Goal: Task Accomplishment & Management: Manage account settings

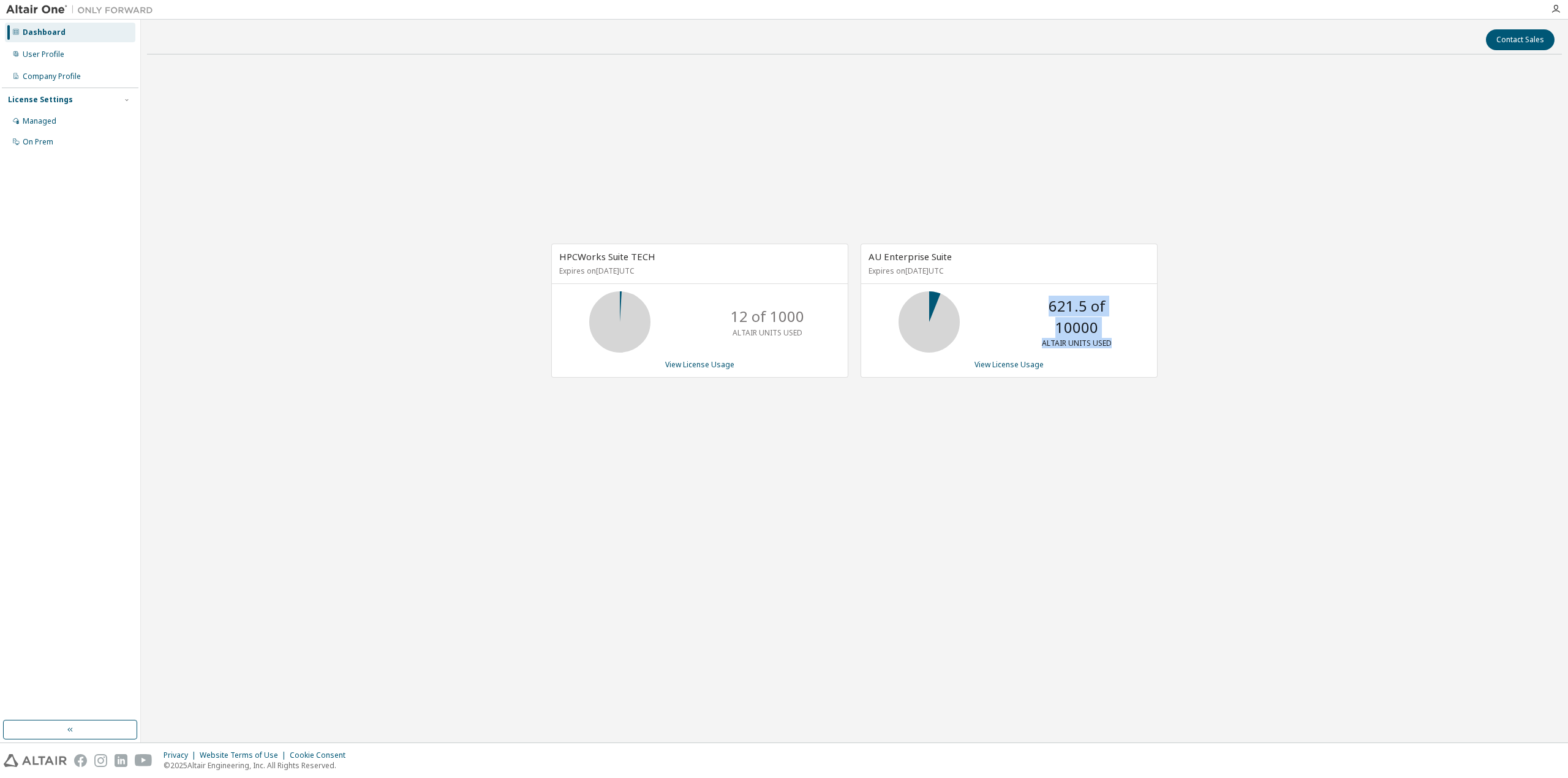
drag, startPoint x: 1117, startPoint y: 346, endPoint x: 1045, endPoint y: 303, distance: 83.9
click at [1045, 303] on div "621.5 of 10000 ALTAIR UNITS USED" at bounding box center [1076, 322] width 98 height 61
click at [1108, 374] on div "AU Enterprise Suite Expires on [DATE] UTC 621.5 of 10000 ALTAIR UNITS USED View…" at bounding box center [1009, 310] width 297 height 134
drag, startPoint x: 1119, startPoint y: 347, endPoint x: 1048, endPoint y: 297, distance: 86.8
click at [1050, 295] on div "621.5 of 10000 ALTAIR UNITS USED" at bounding box center [1076, 322] width 98 height 61
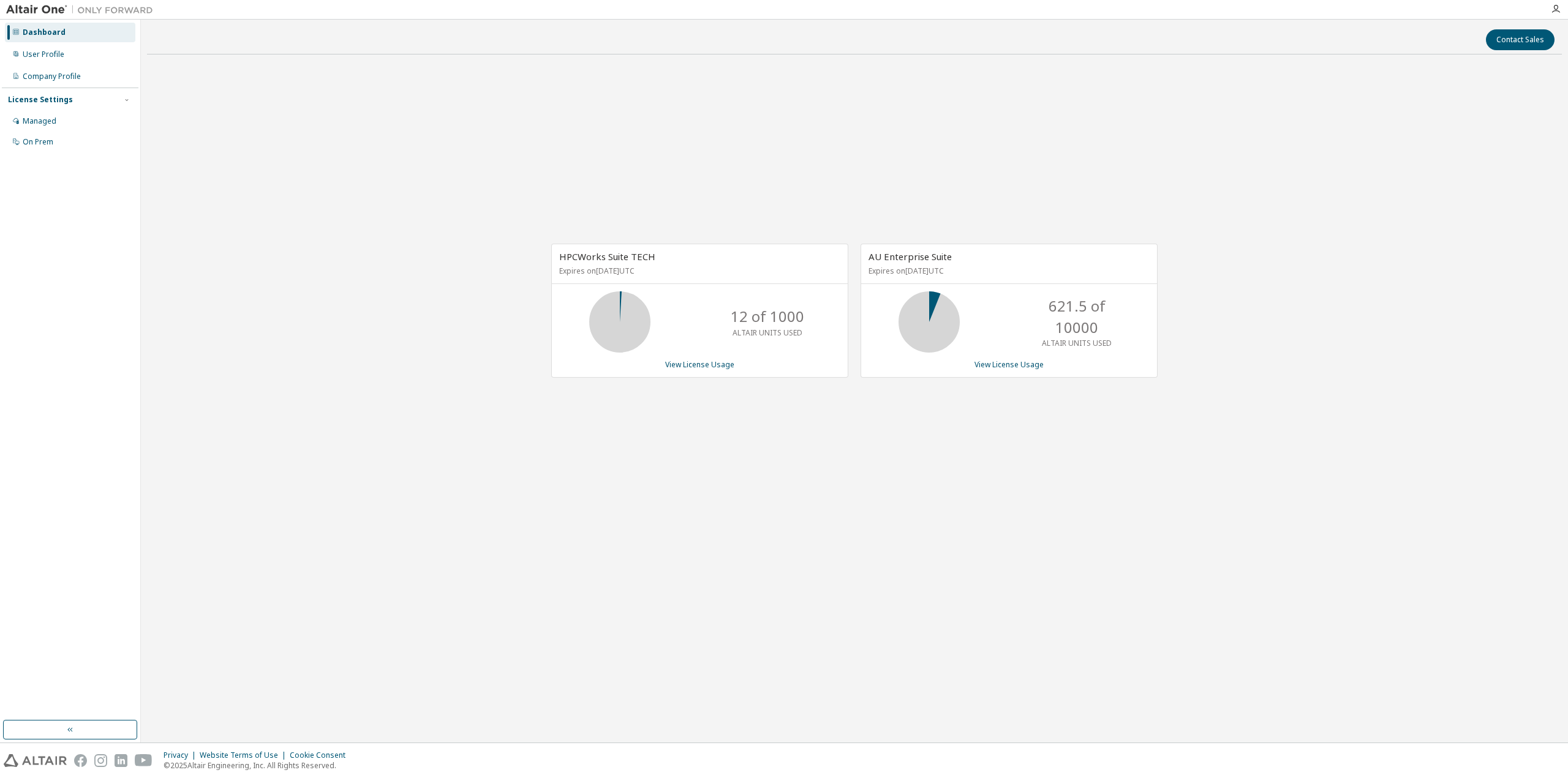
click at [377, 190] on div "HPCWorks Suite TECH Expires on [DATE] UTC 12 of 1000 ALTAIR UNITS USED View Lic…" at bounding box center [854, 317] width 1415 height 505
click at [83, 127] on div "Managed" at bounding box center [70, 121] width 131 height 20
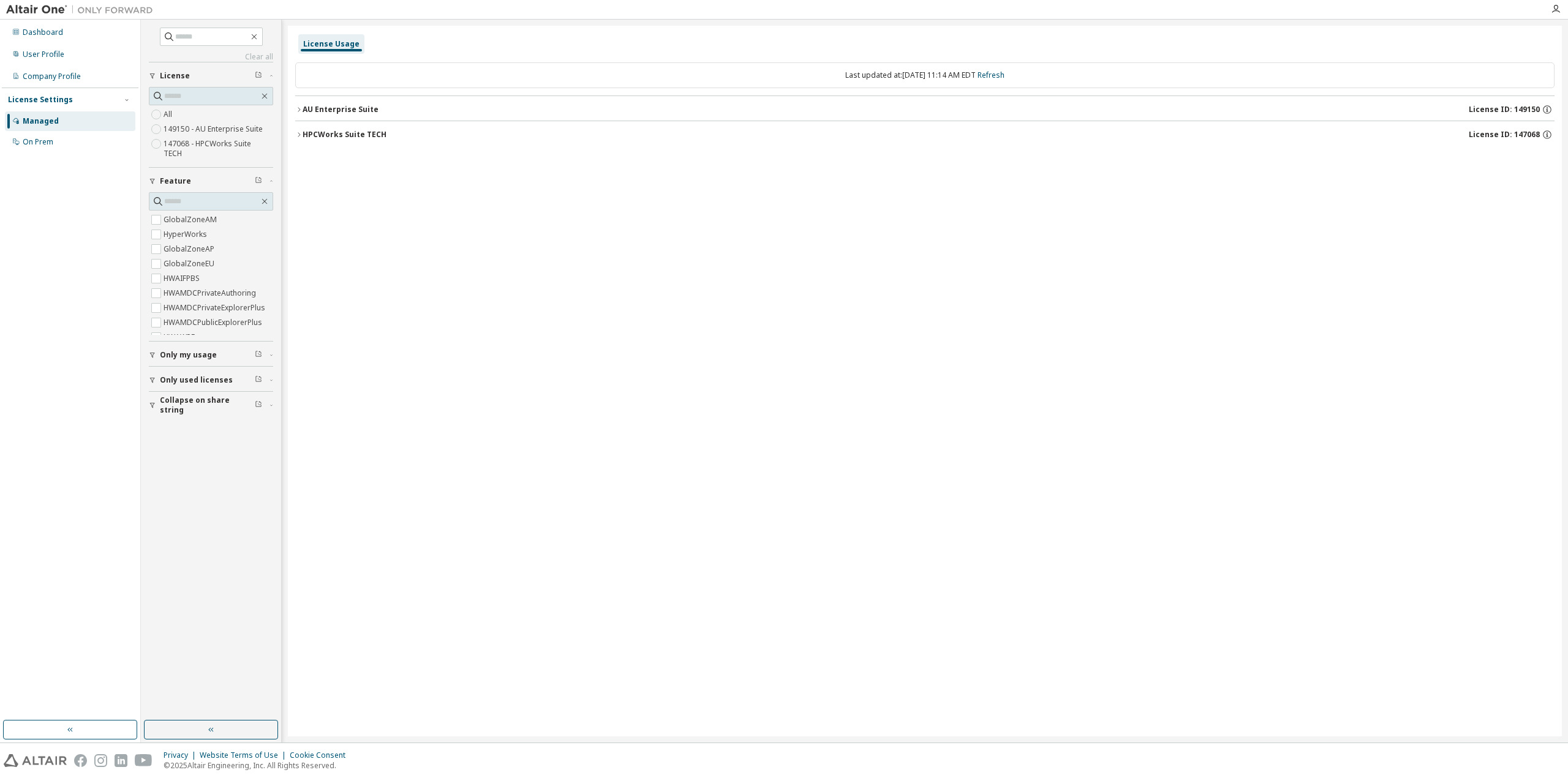
click at [298, 106] on icon "button" at bounding box center [299, 110] width 8 height 8
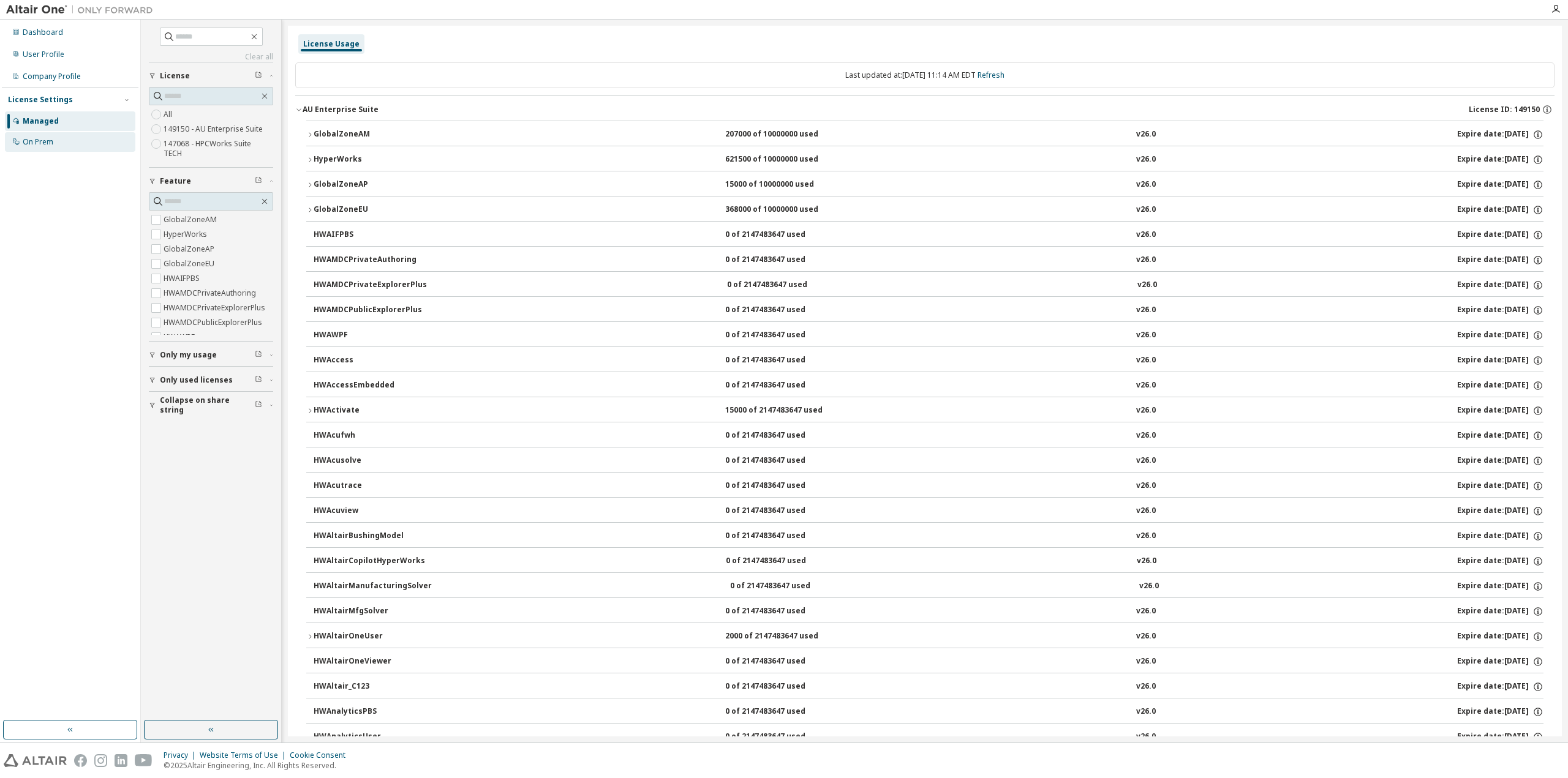
click at [23, 141] on div "On Prem" at bounding box center [38, 142] width 31 height 10
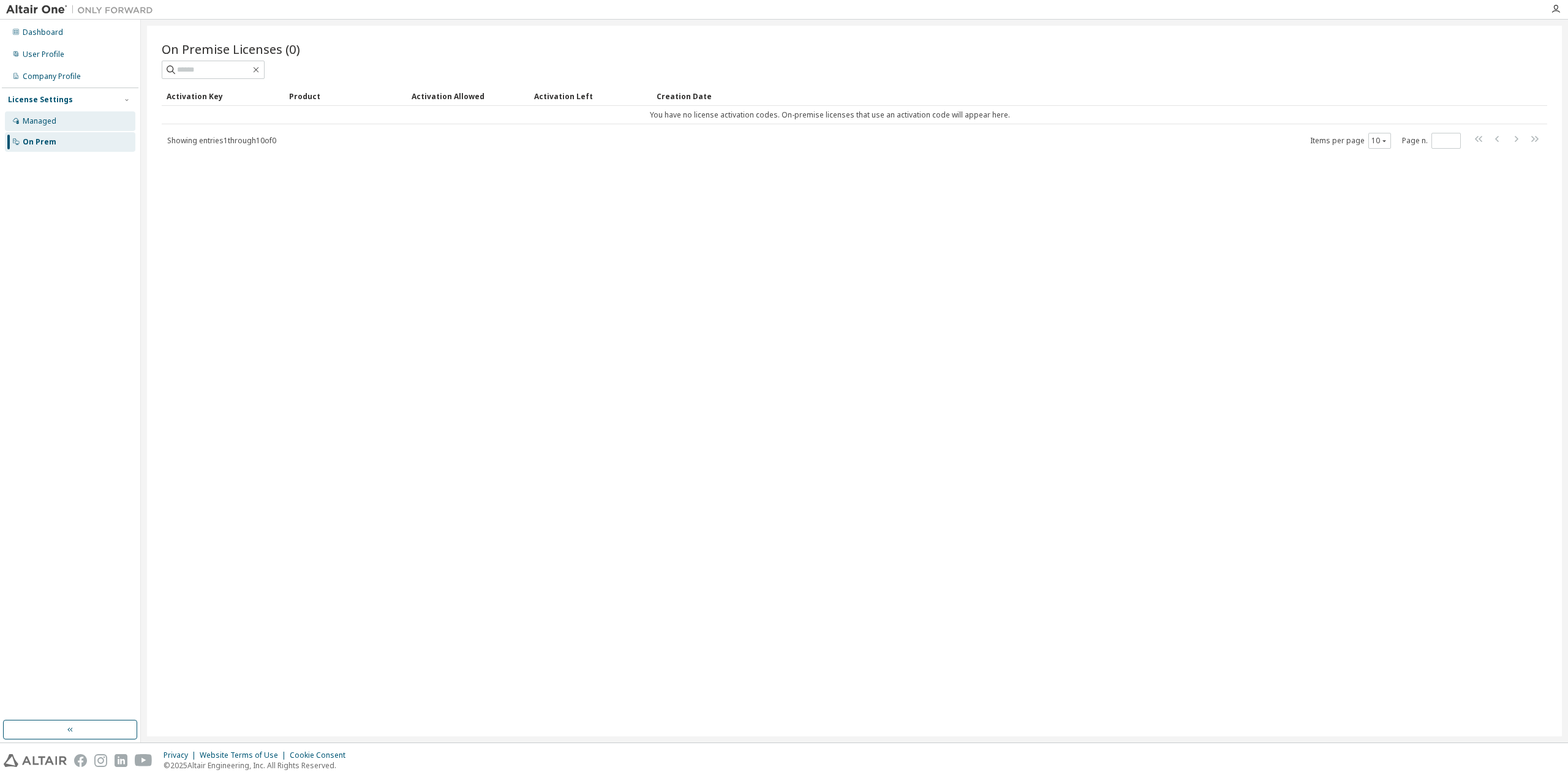
click at [30, 126] on div "Managed" at bounding box center [70, 121] width 131 height 20
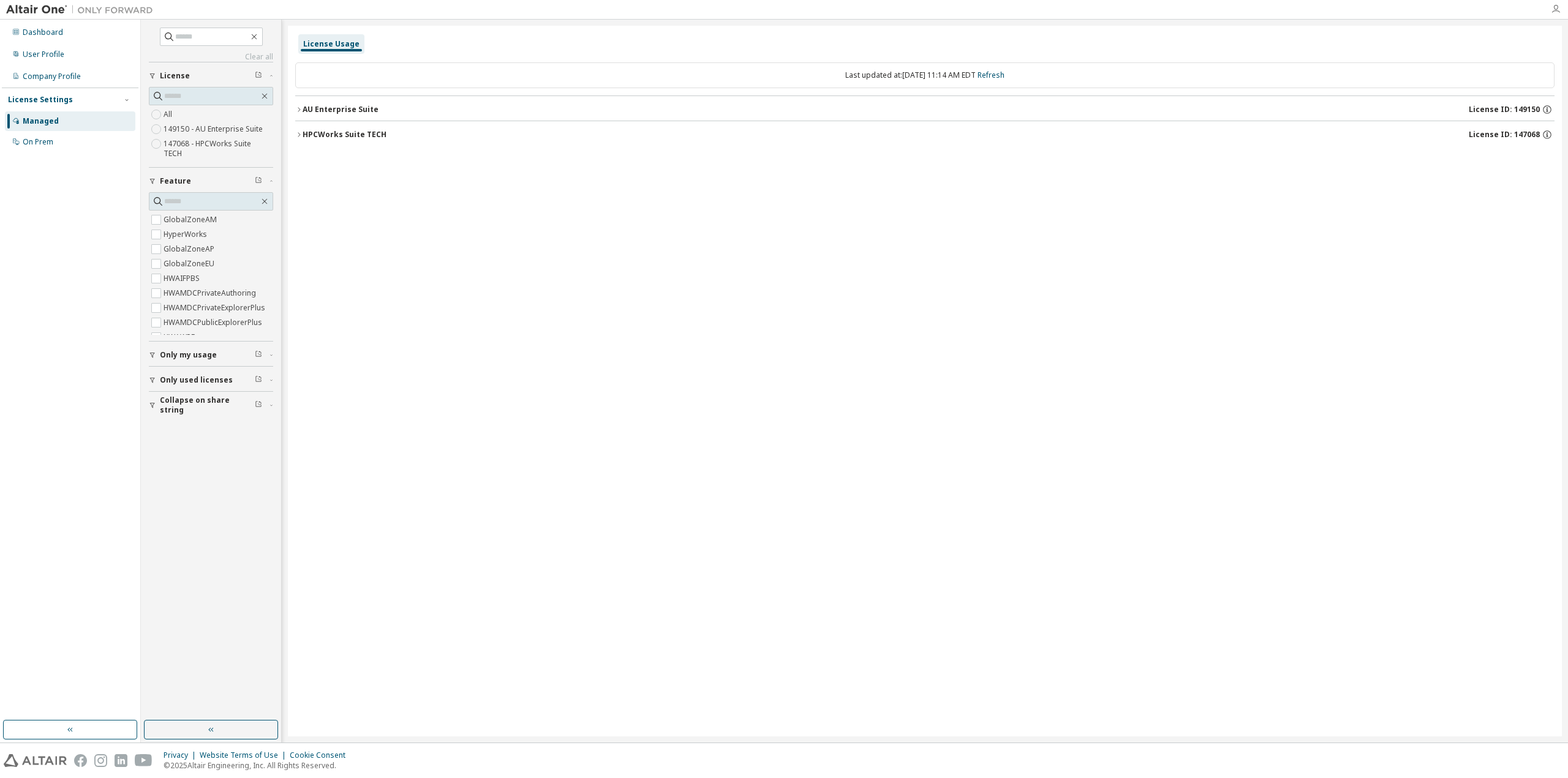
click at [1557, 10] on icon "button" at bounding box center [1556, 9] width 10 height 10
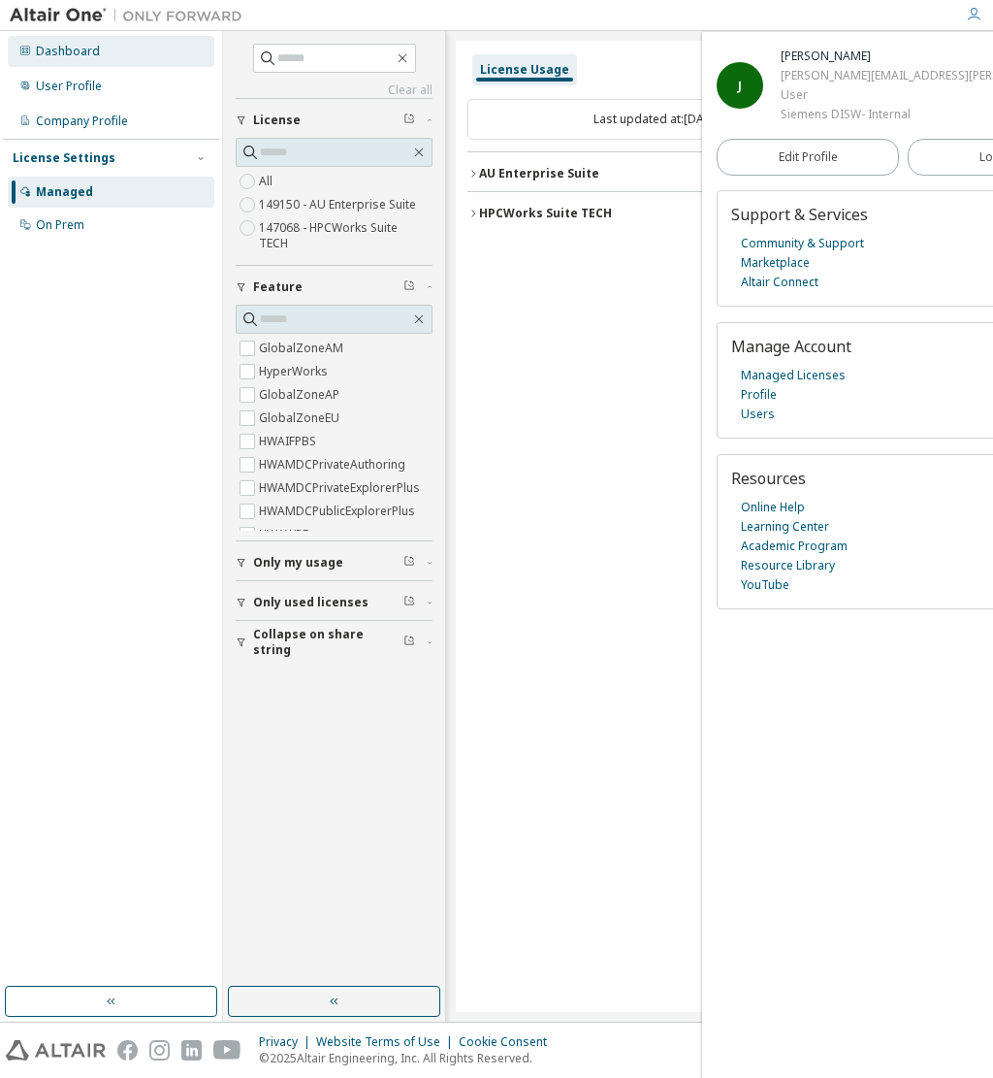
click at [81, 54] on div "Dashboard" at bounding box center [68, 52] width 64 height 16
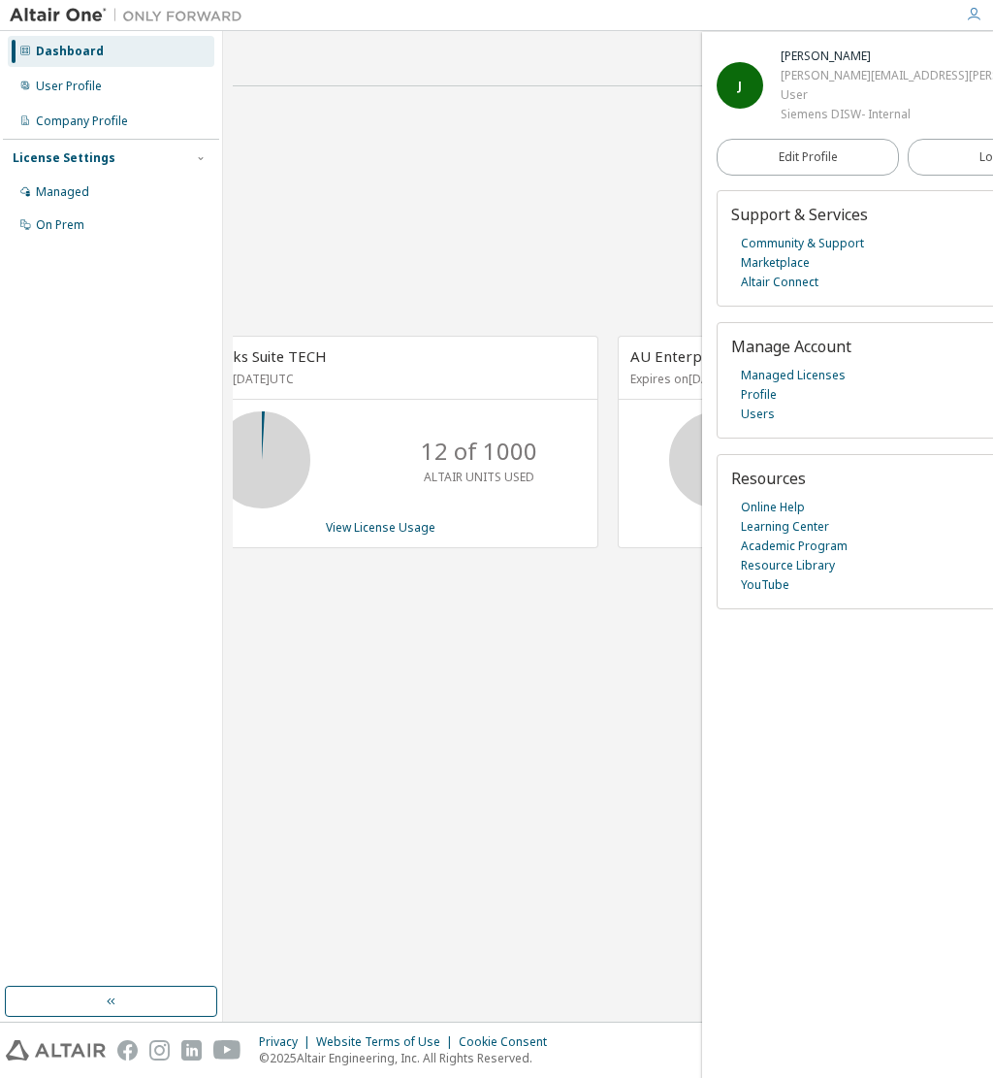
click at [60, 13] on img at bounding box center [131, 15] width 243 height 19
